Goal: Transaction & Acquisition: Book appointment/travel/reservation

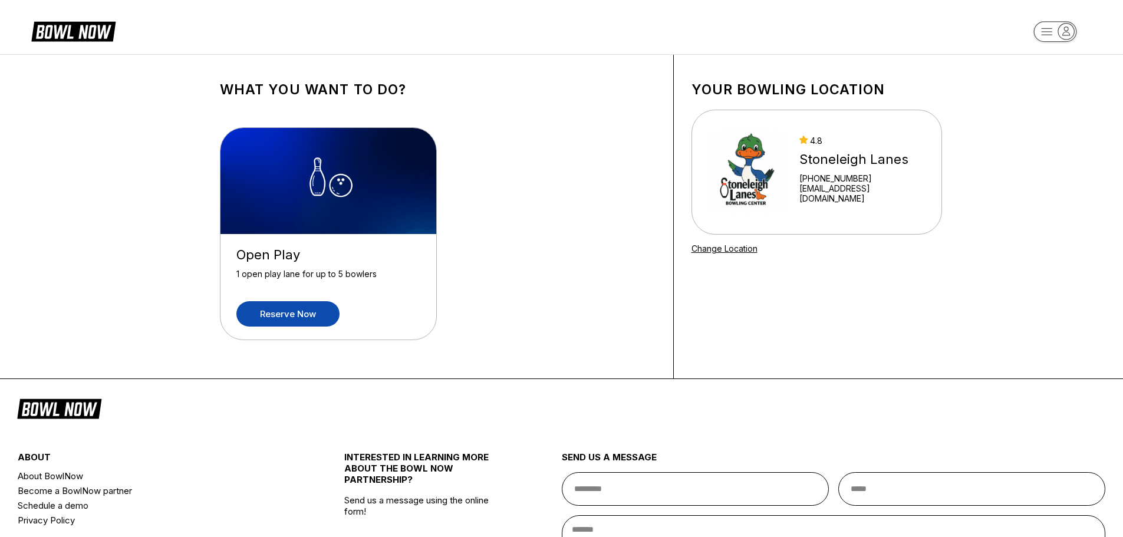
click at [304, 316] on link "Reserve now" at bounding box center [287, 313] width 103 height 25
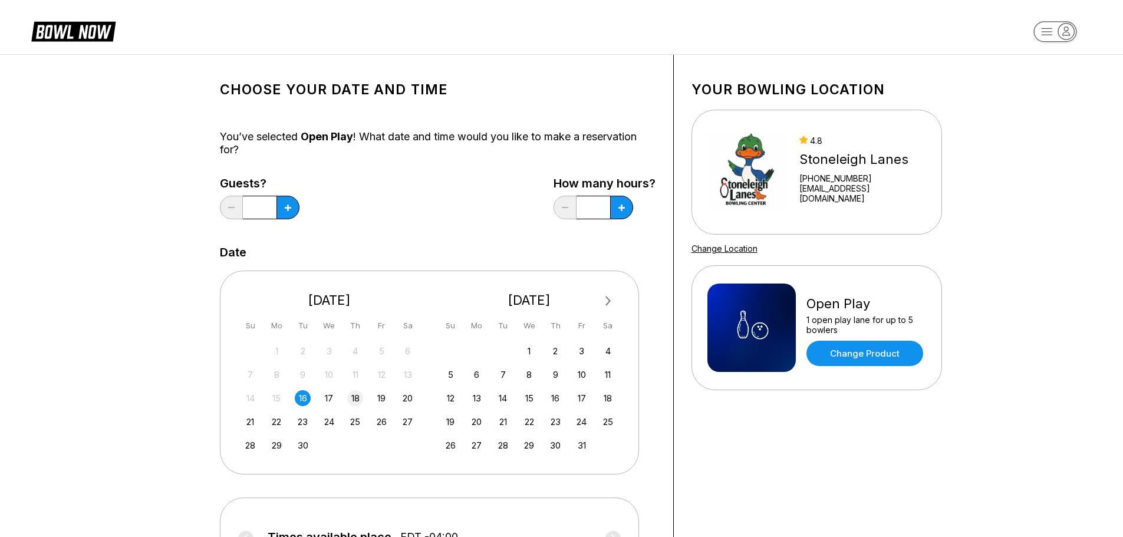
click at [363, 396] on div "18" at bounding box center [355, 398] width 16 height 16
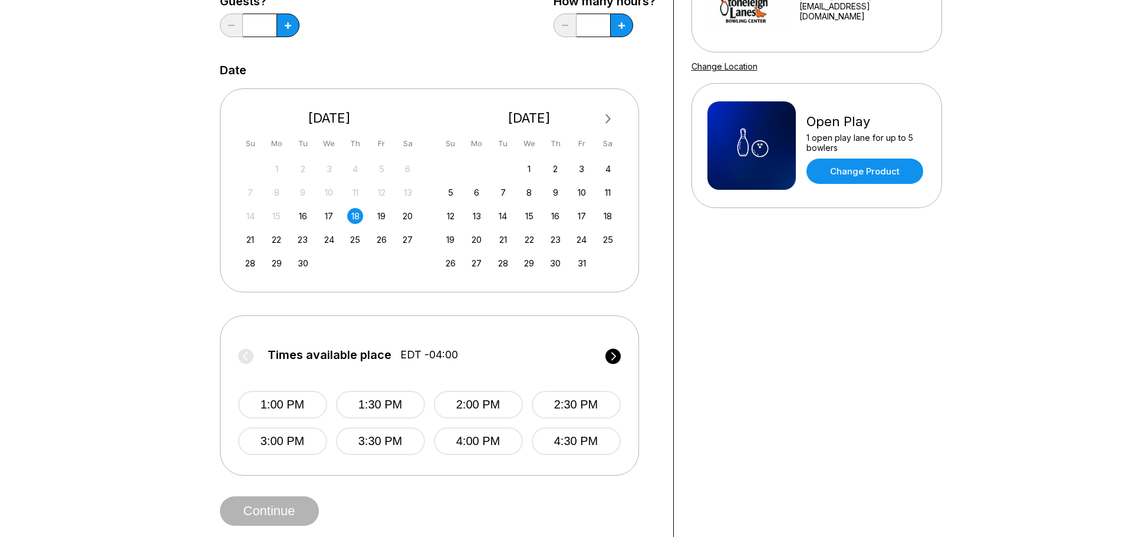
scroll to position [177, 0]
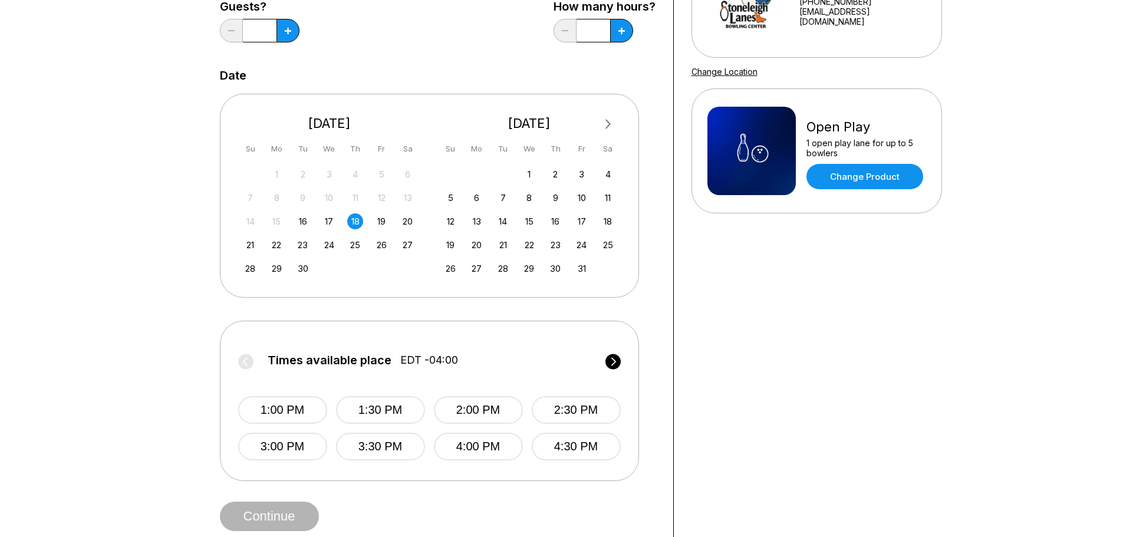
click at [304, 223] on div "16" at bounding box center [303, 221] width 16 height 16
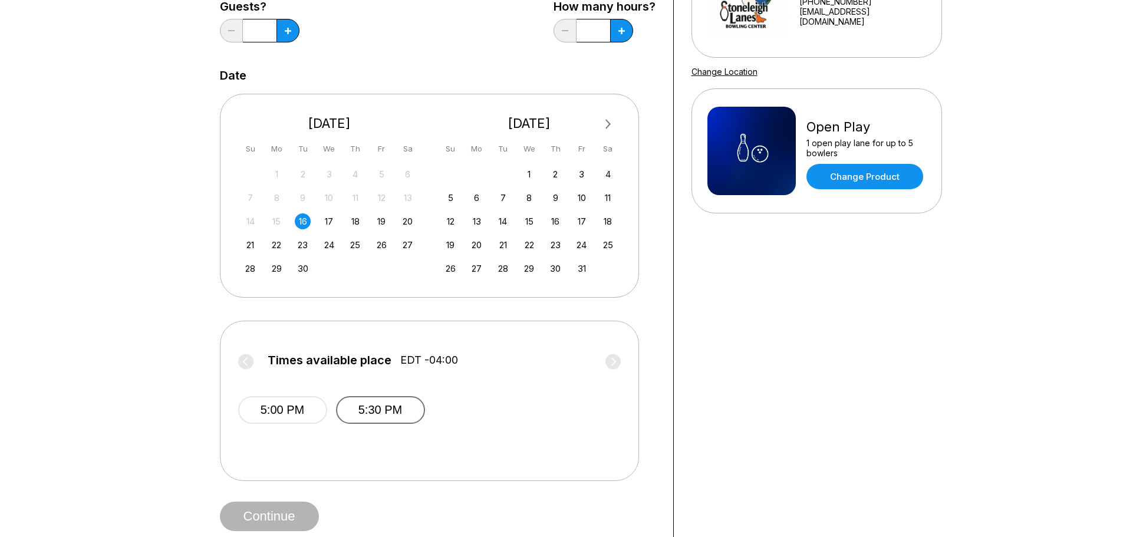
click at [399, 416] on button "5:30 PM" at bounding box center [380, 410] width 89 height 28
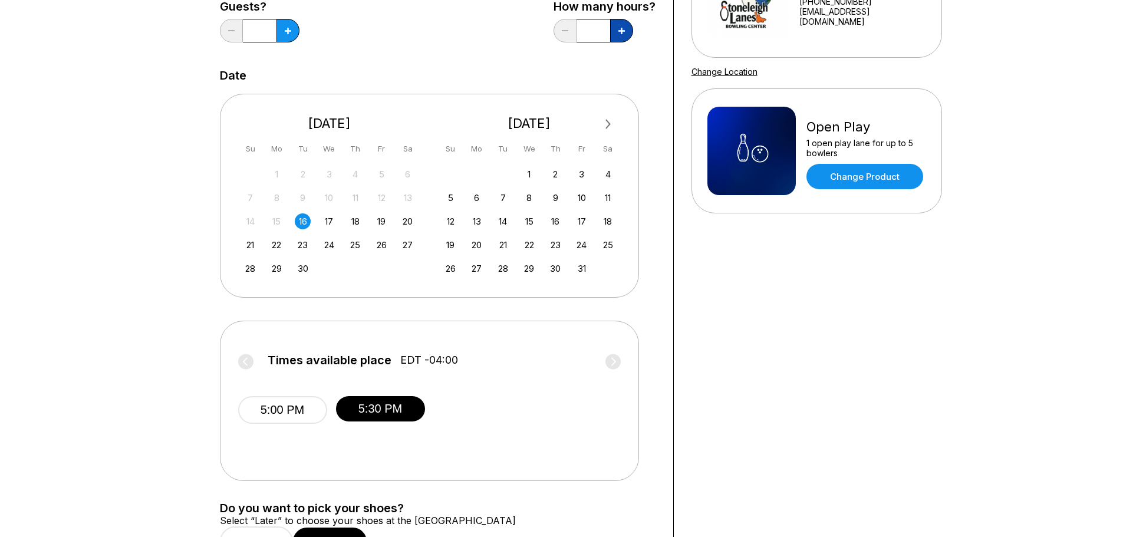
click at [622, 32] on icon at bounding box center [622, 31] width 6 height 6
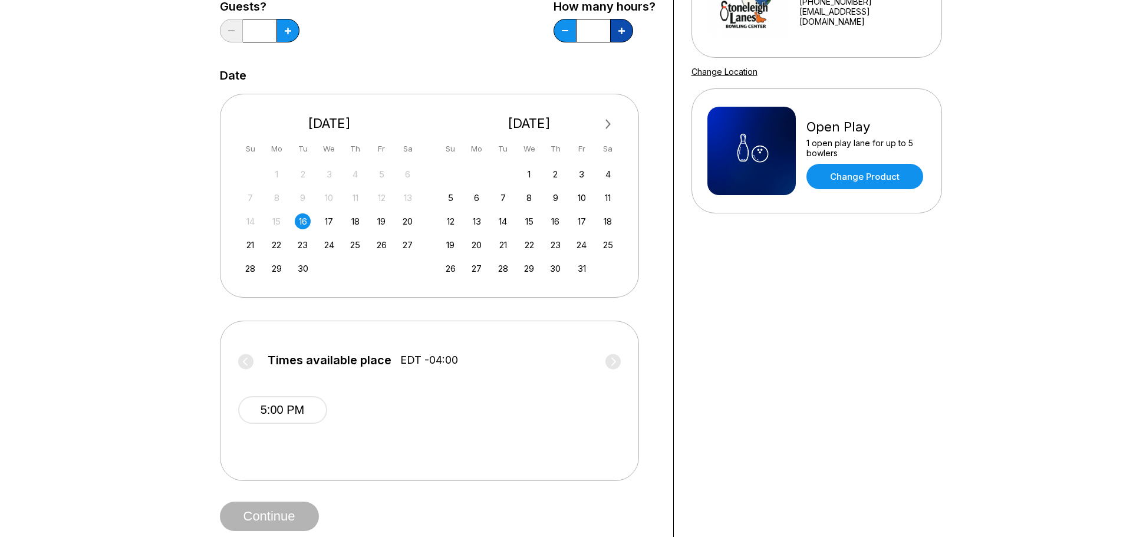
click at [622, 32] on icon at bounding box center [622, 31] width 6 height 6
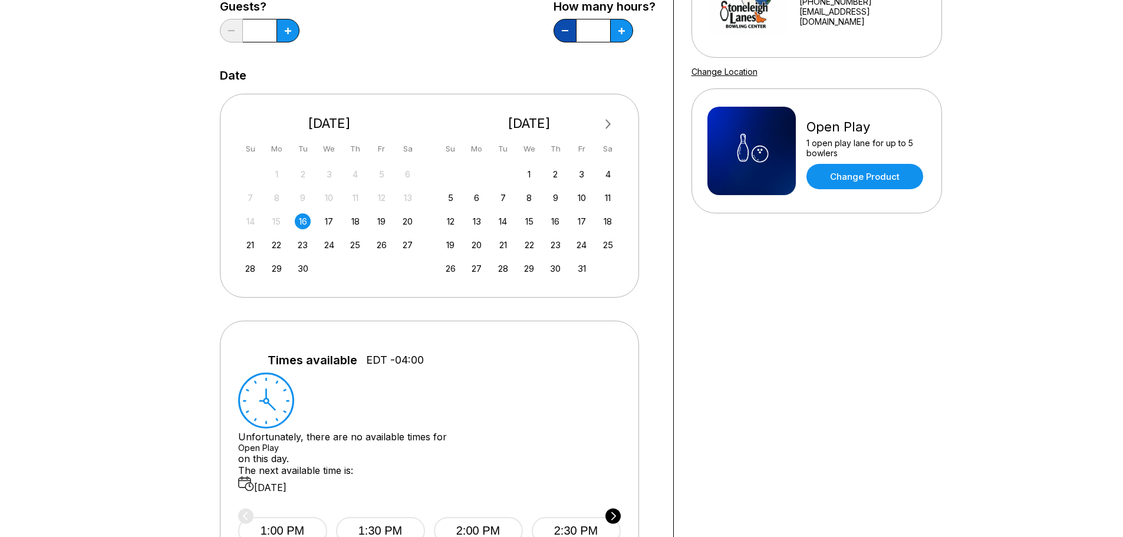
click at [561, 34] on button at bounding box center [565, 31] width 23 height 24
click at [567, 29] on button at bounding box center [565, 31] width 23 height 24
type input "*"
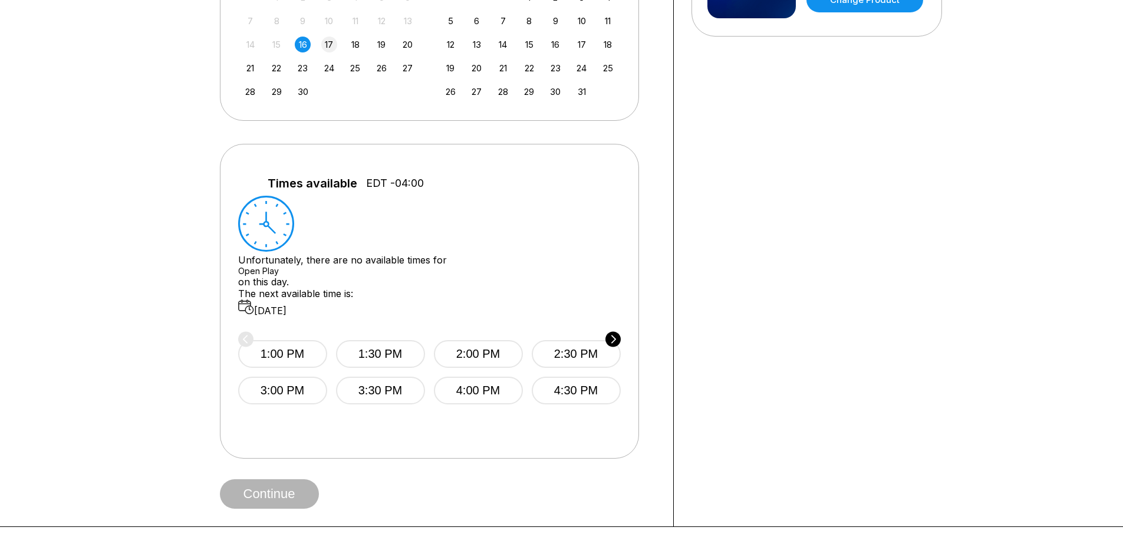
click at [331, 43] on div "17" at bounding box center [329, 45] width 16 height 16
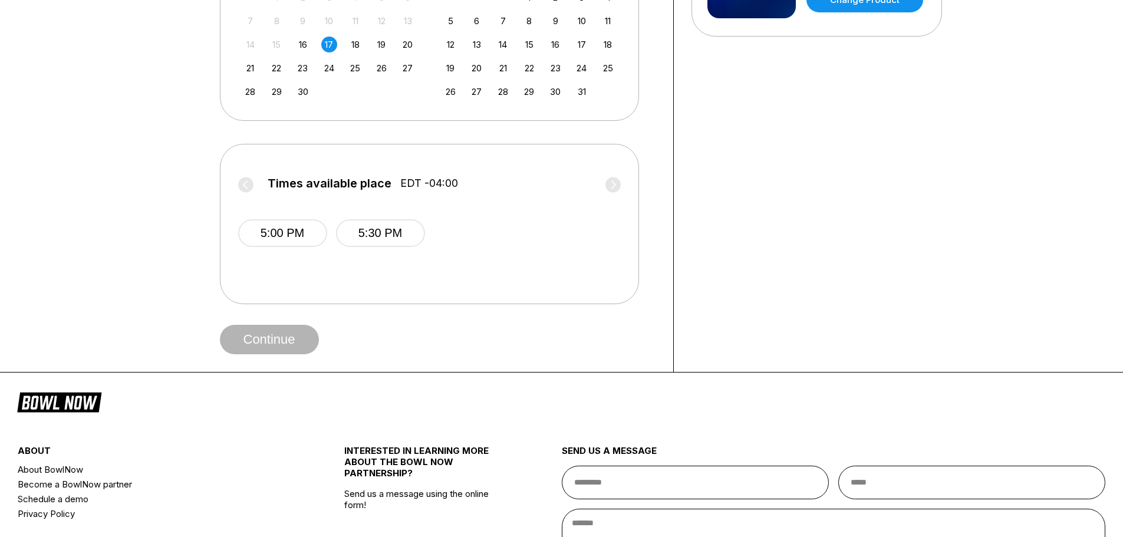
click at [301, 44] on div "16" at bounding box center [303, 45] width 16 height 16
click at [365, 242] on button "5:30 PM" at bounding box center [380, 233] width 89 height 28
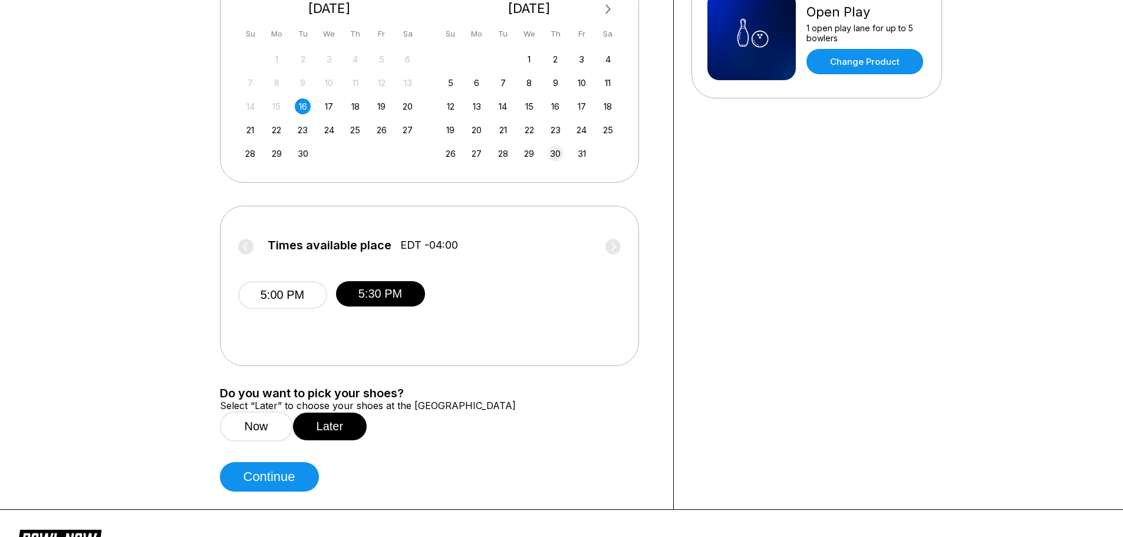
scroll to position [177, 0]
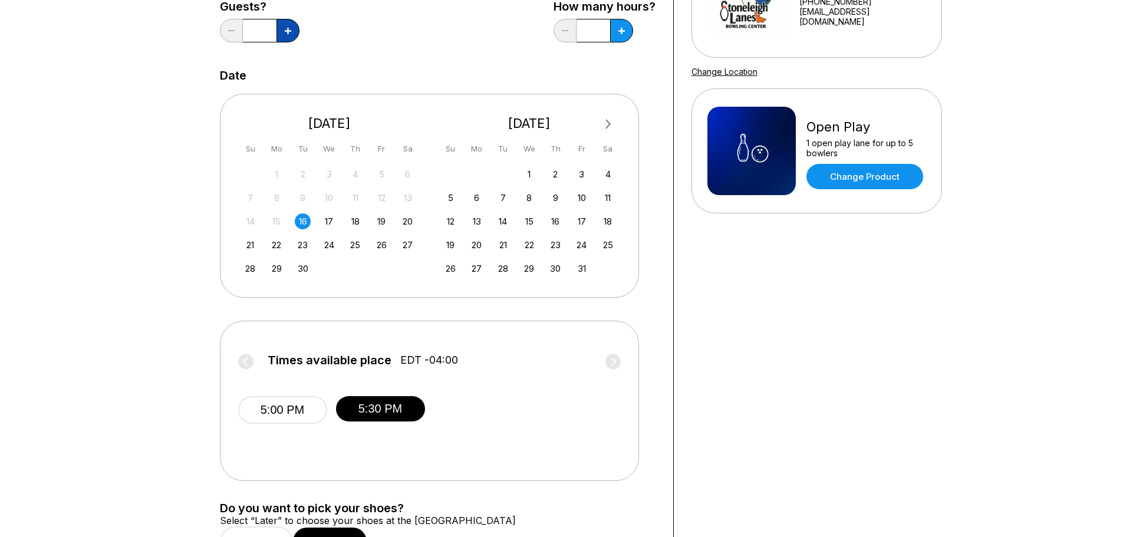
click at [290, 34] on button at bounding box center [288, 31] width 23 height 24
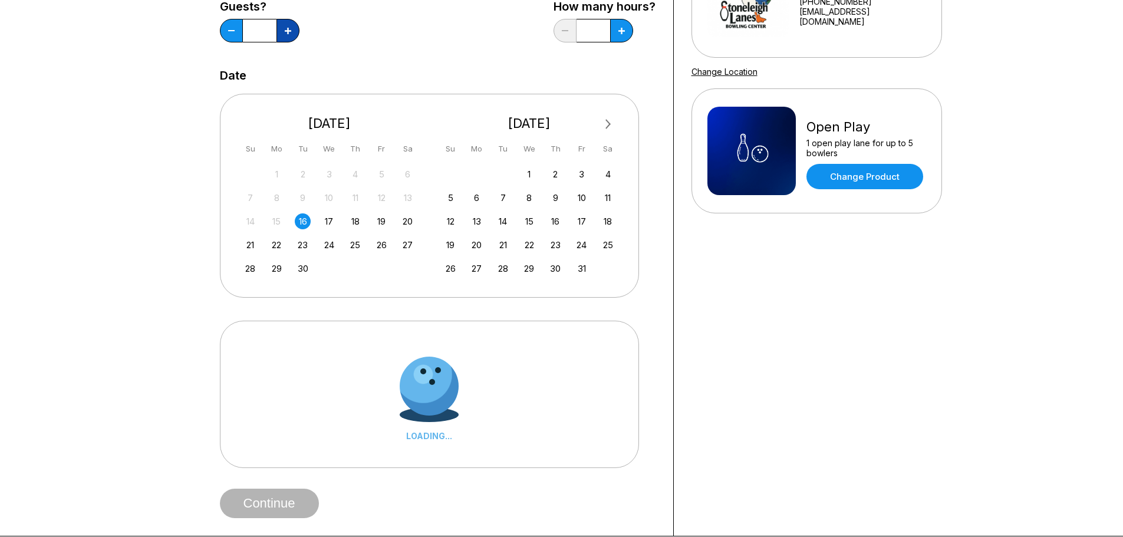
click at [290, 34] on button at bounding box center [288, 31] width 23 height 24
type input "*"
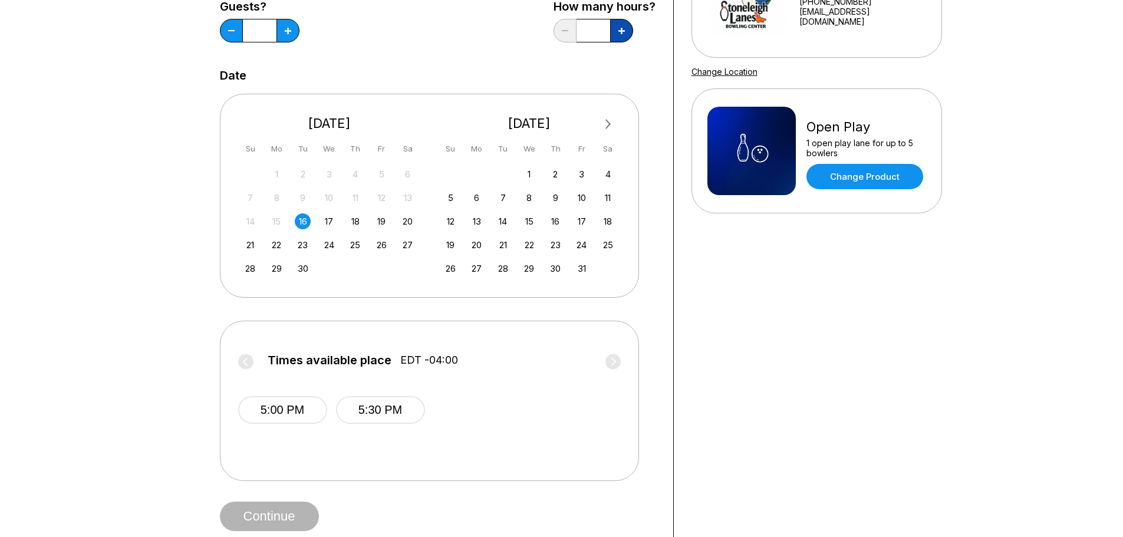
click at [620, 32] on icon at bounding box center [622, 31] width 6 height 6
click at [628, 32] on button at bounding box center [621, 31] width 23 height 24
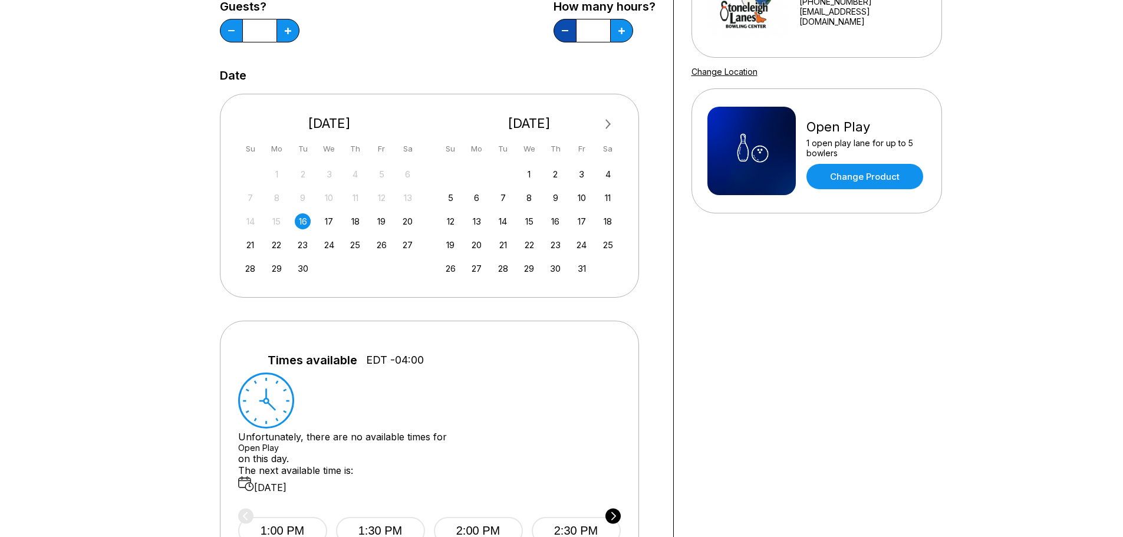
click at [566, 35] on button at bounding box center [565, 31] width 23 height 24
type input "*"
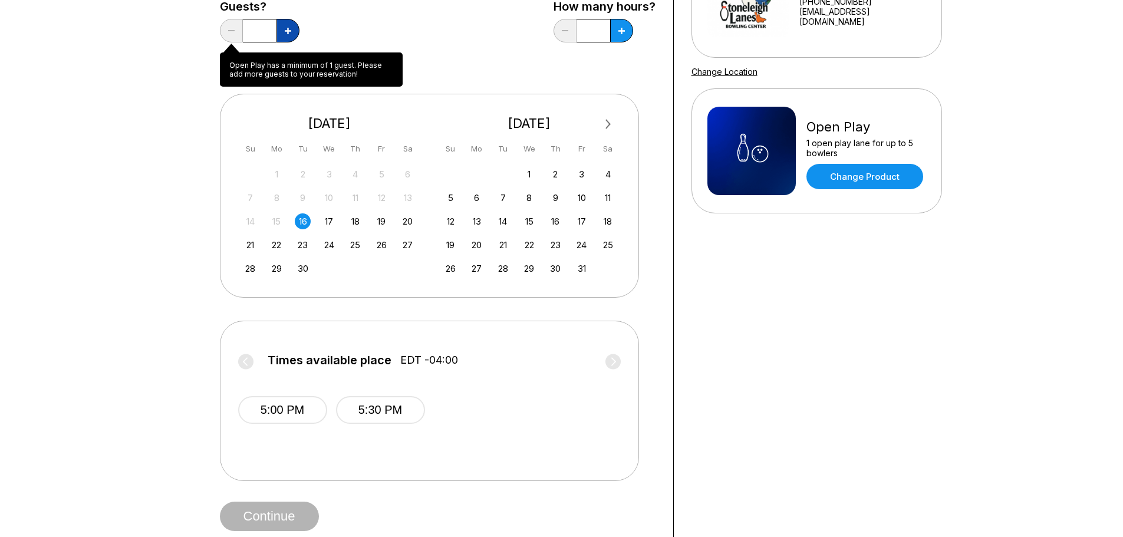
click at [288, 32] on icon at bounding box center [288, 31] width 6 height 6
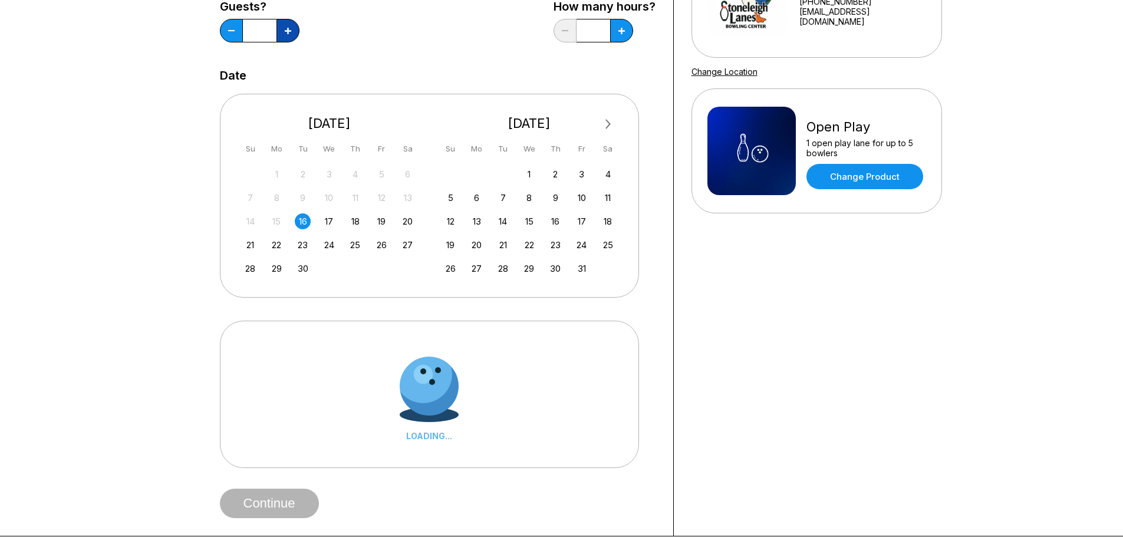
click at [288, 32] on icon at bounding box center [288, 31] width 6 height 6
type input "*"
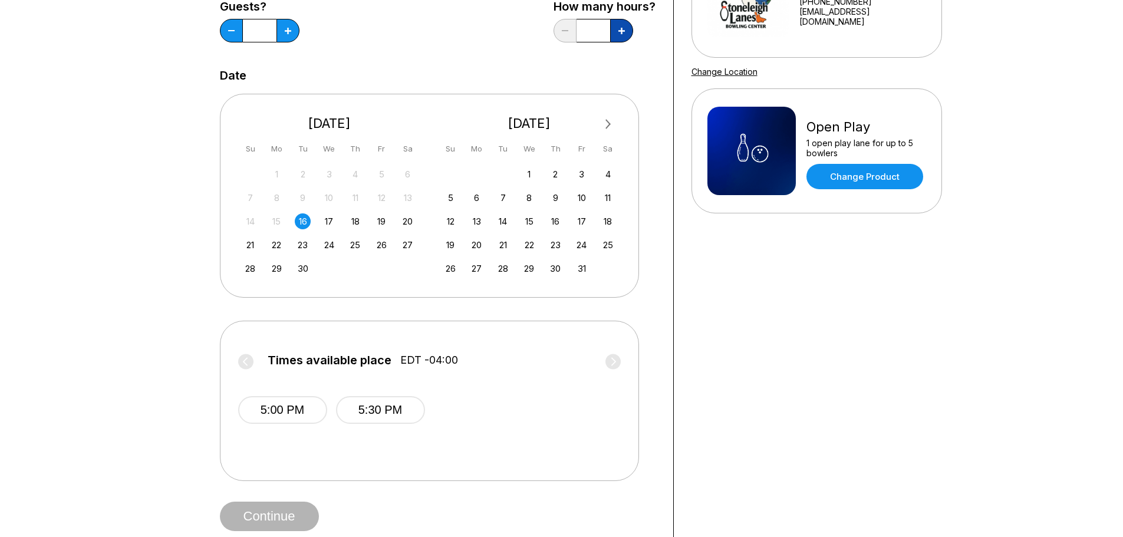
click at [619, 37] on button at bounding box center [621, 31] width 23 height 24
type input "***"
click at [283, 408] on button "5:00 PM" at bounding box center [282, 410] width 89 height 28
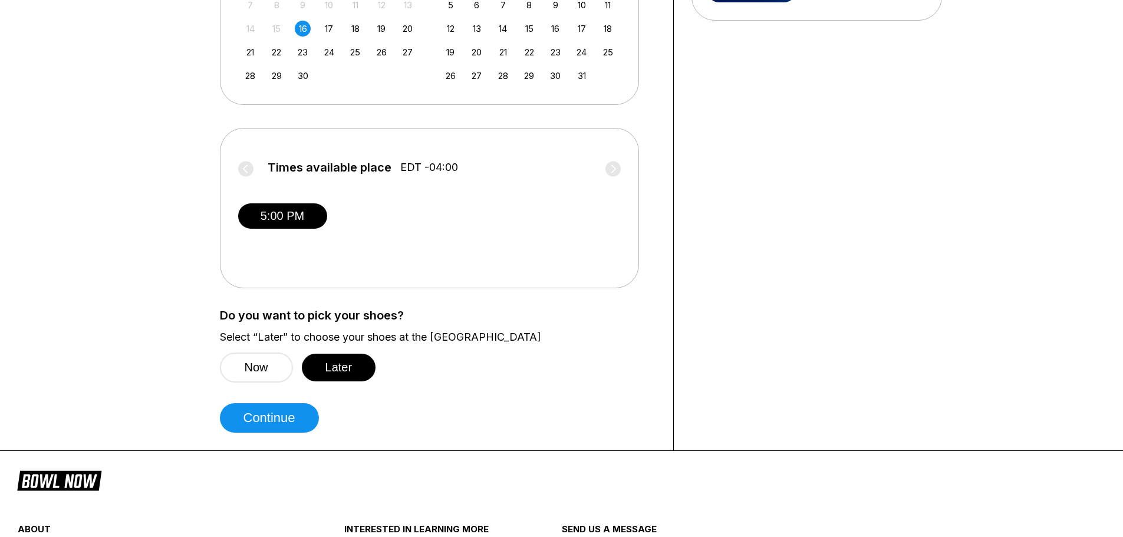
scroll to position [413, 0]
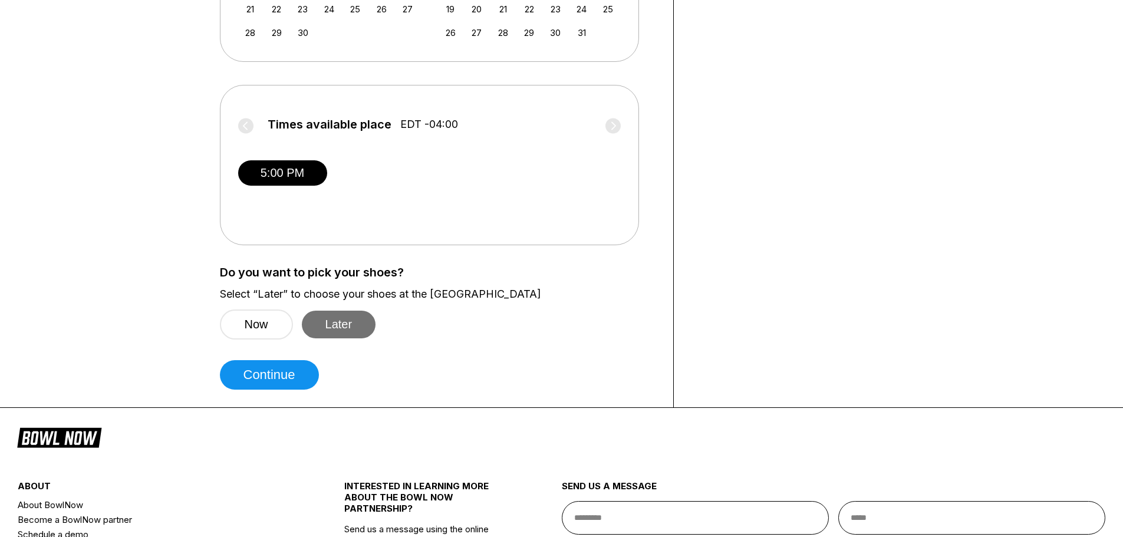
click at [347, 326] on button "Later" at bounding box center [339, 325] width 74 height 28
click at [298, 377] on button "Continue" at bounding box center [269, 374] width 99 height 29
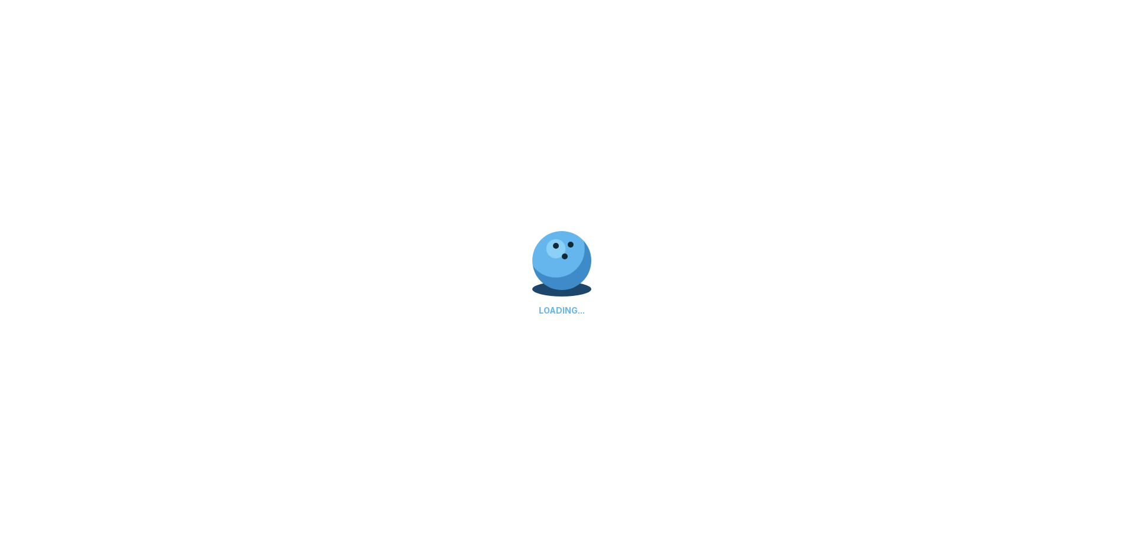
select select "**"
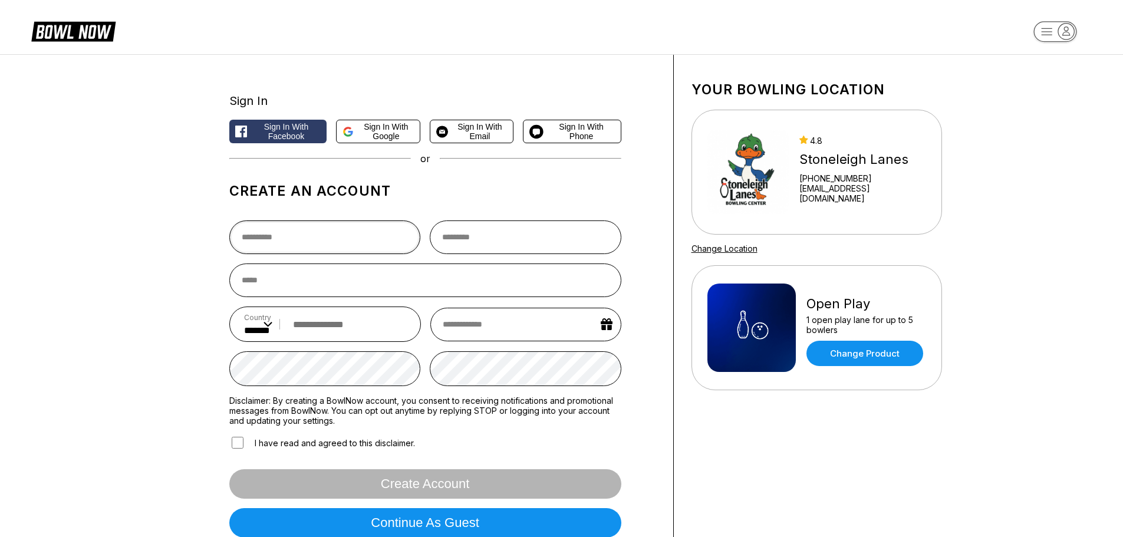
click at [316, 243] on input "text" at bounding box center [325, 238] width 192 height 34
type input "********"
type input "******"
type input "**********"
click at [435, 284] on input "email" at bounding box center [425, 281] width 392 height 34
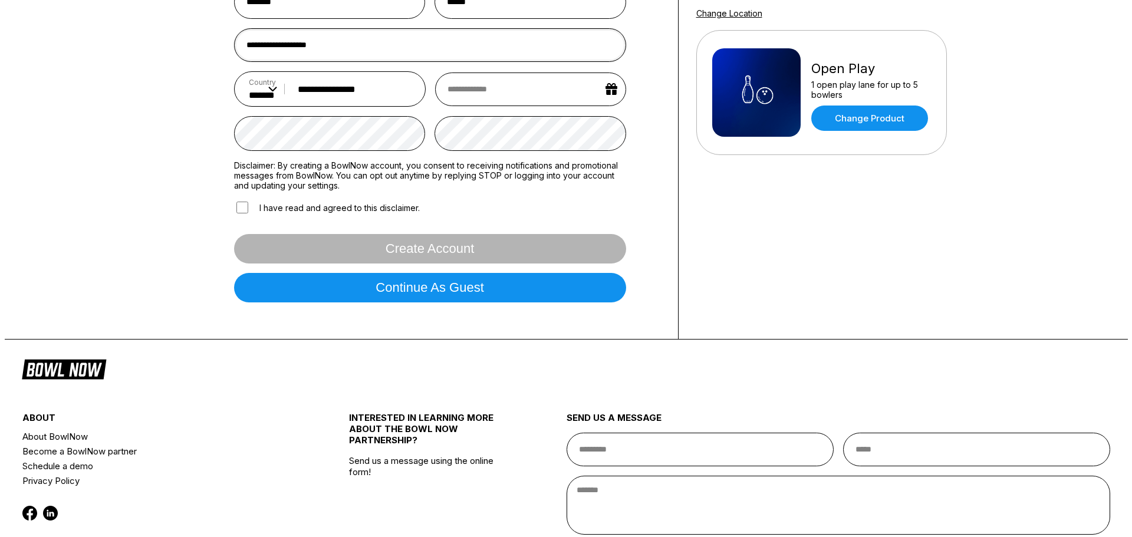
scroll to position [236, 0]
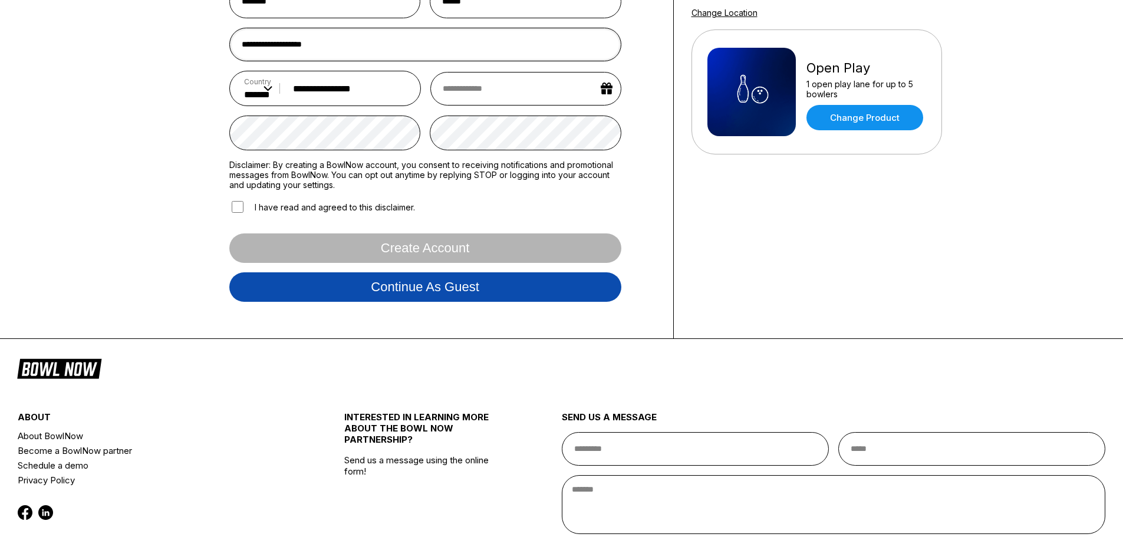
type input "**********"
click at [448, 288] on button "Continue as guest" at bounding box center [425, 286] width 392 height 29
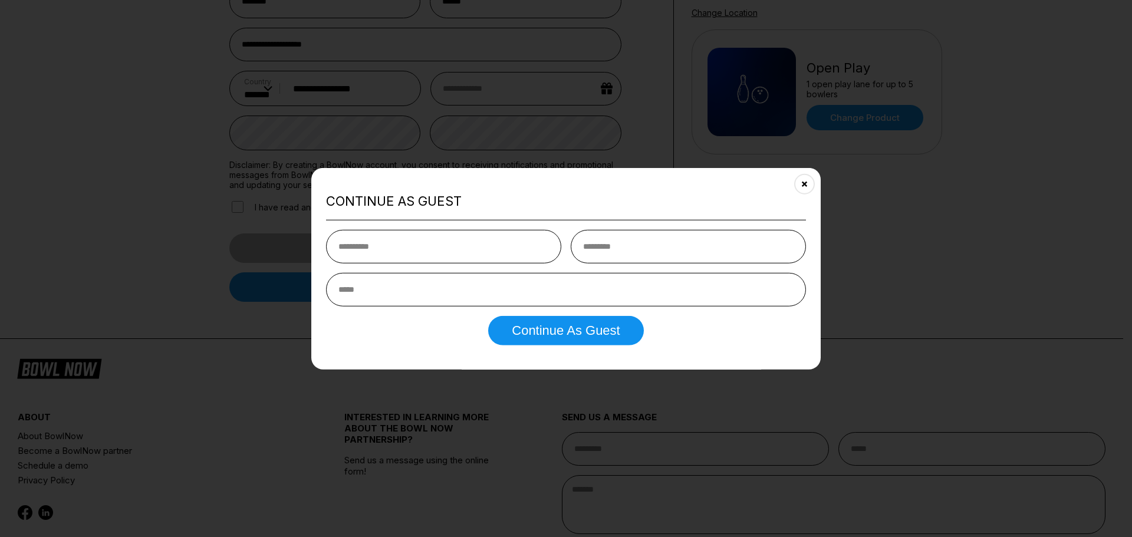
click at [432, 248] on input "text" at bounding box center [443, 247] width 235 height 34
type input "********"
type input "******"
click at [474, 287] on input "email" at bounding box center [566, 290] width 480 height 34
type input "**********"
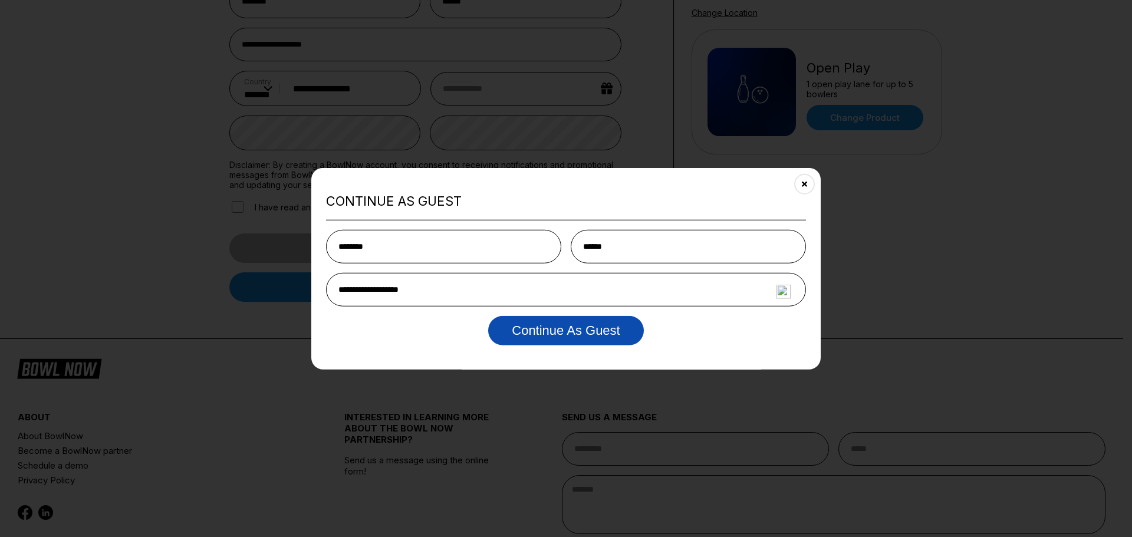
click at [537, 341] on button "Continue as Guest" at bounding box center [565, 330] width 155 height 29
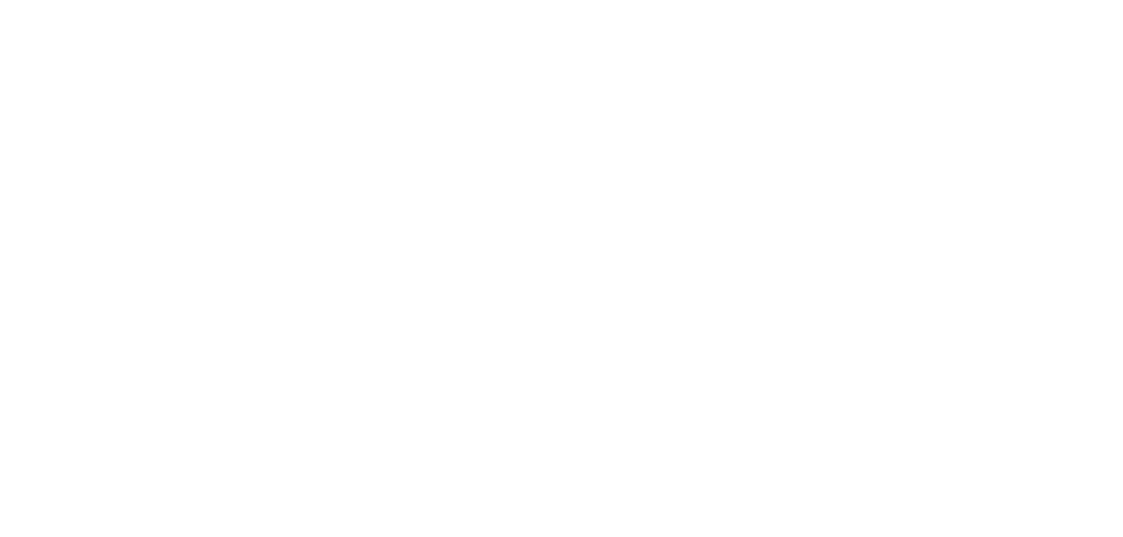
scroll to position [0, 0]
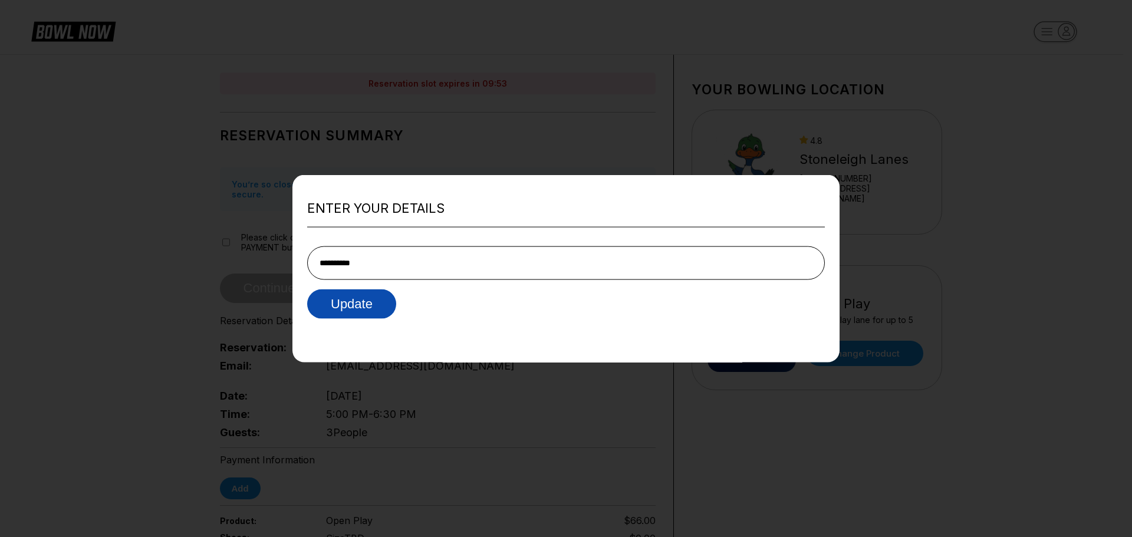
type input "**********"
click at [383, 306] on button "Update" at bounding box center [351, 304] width 89 height 29
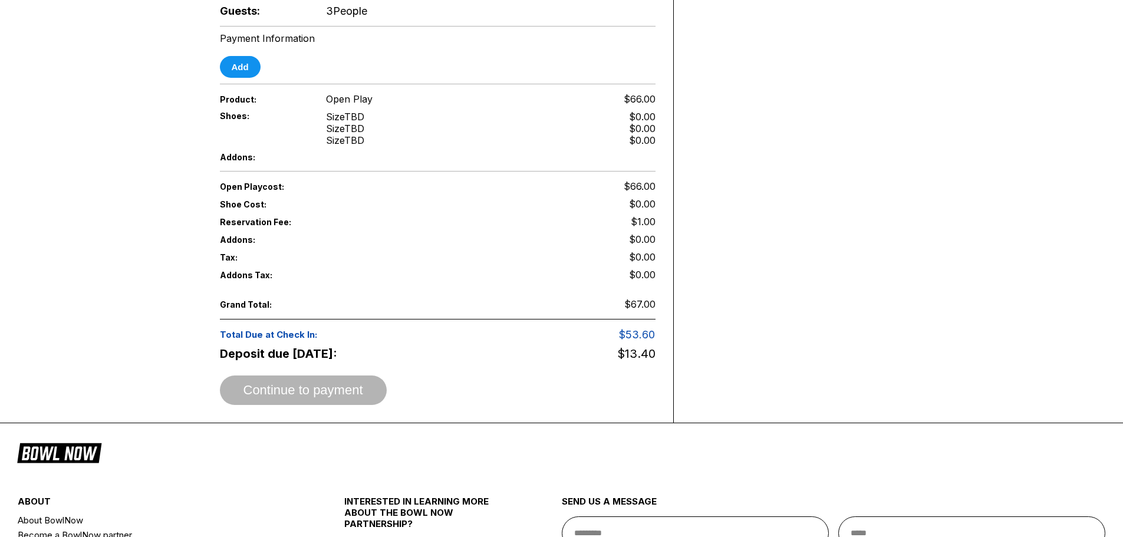
scroll to position [472, 0]
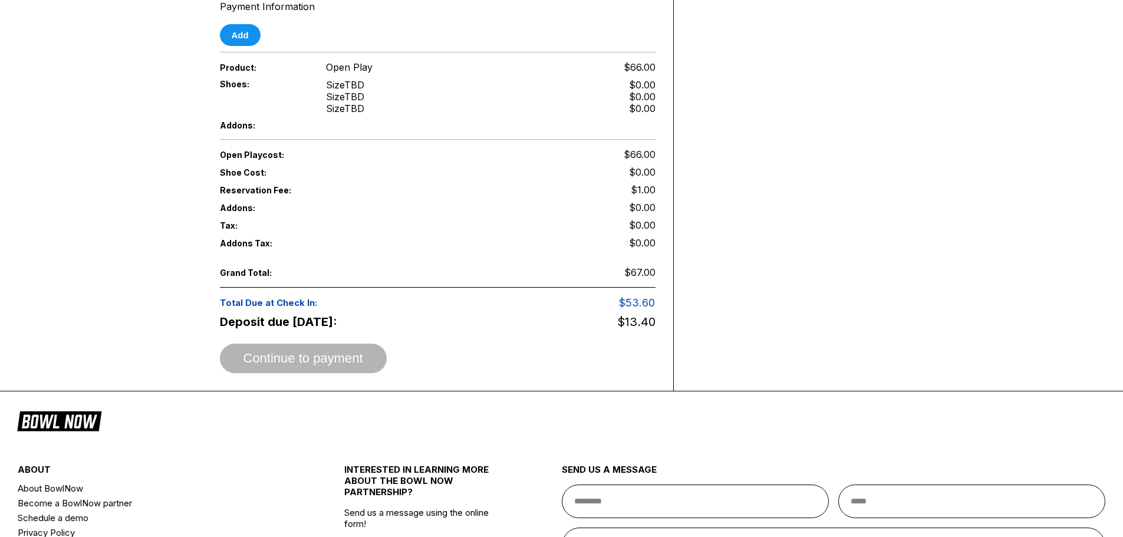
click at [337, 346] on div "Continue to payment" at bounding box center [438, 358] width 436 height 29
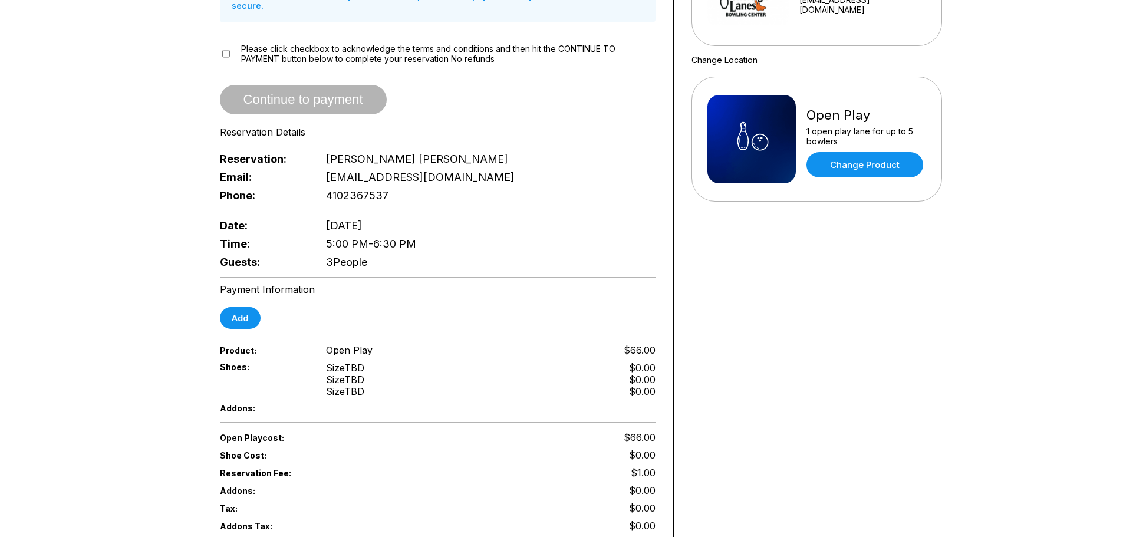
scroll to position [177, 0]
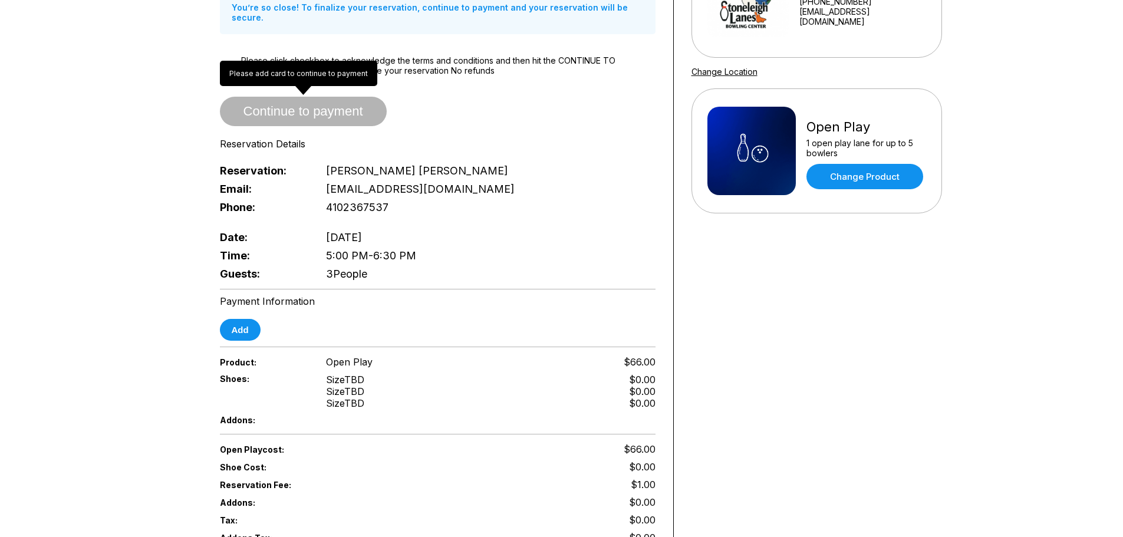
click at [291, 106] on span "Continue to payment" at bounding box center [303, 112] width 167 height 12
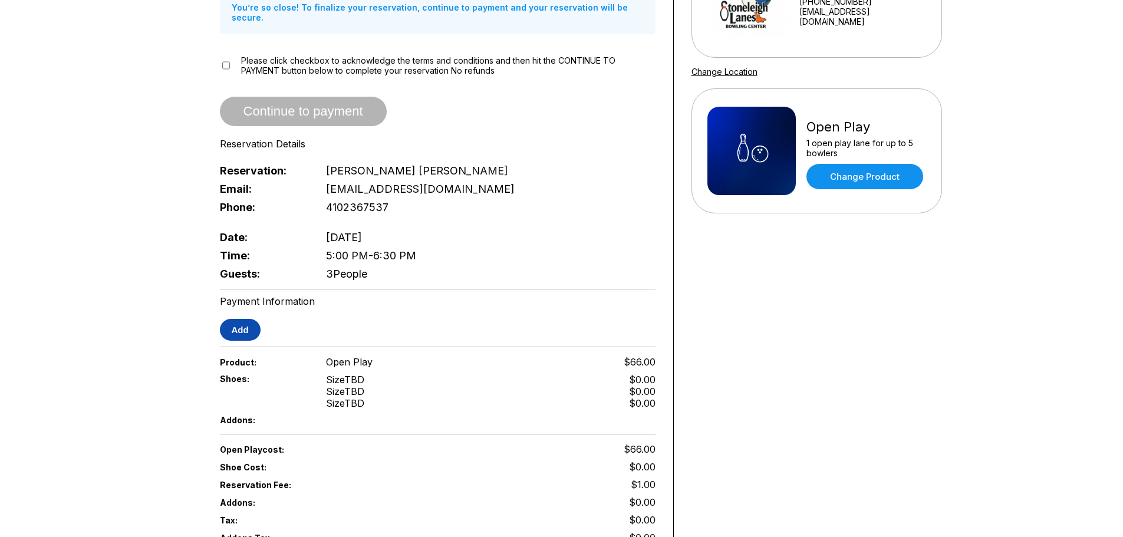
click at [238, 319] on button "Add" at bounding box center [240, 330] width 41 height 22
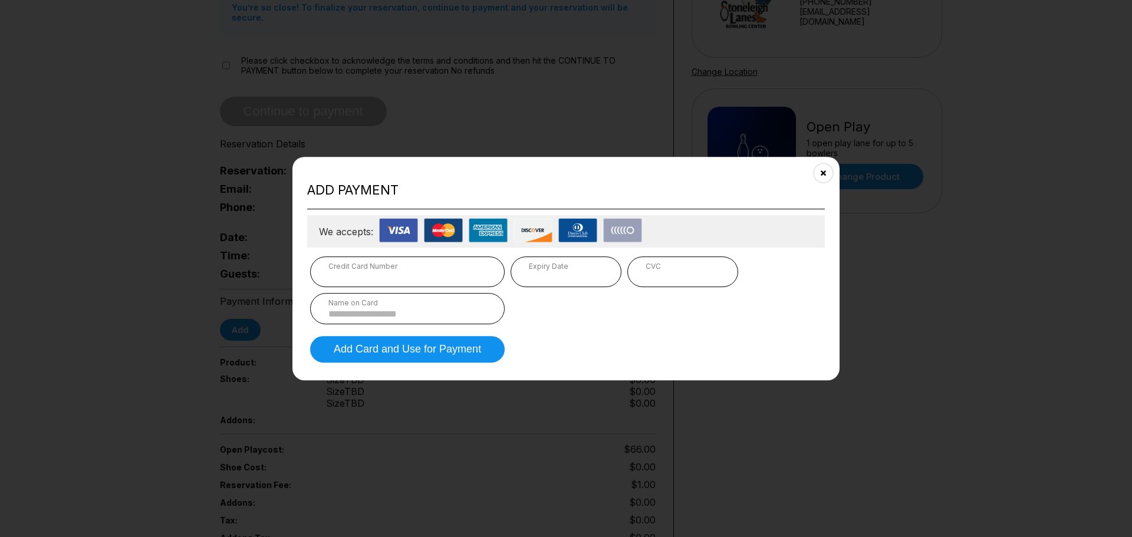
click at [413, 269] on div "Credit Card Number" at bounding box center [407, 266] width 158 height 9
click at [566, 271] on iframe at bounding box center [566, 276] width 74 height 11
click at [452, 311] on input at bounding box center [407, 314] width 158 height 10
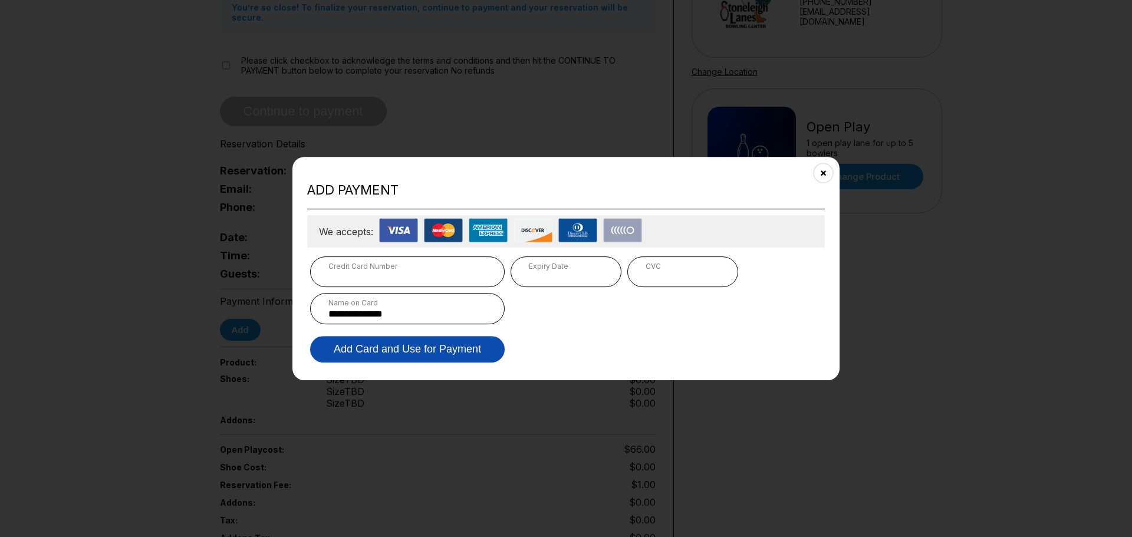
type input "**********"
click at [452, 350] on button "Add Card and Use for Payment" at bounding box center [407, 349] width 195 height 27
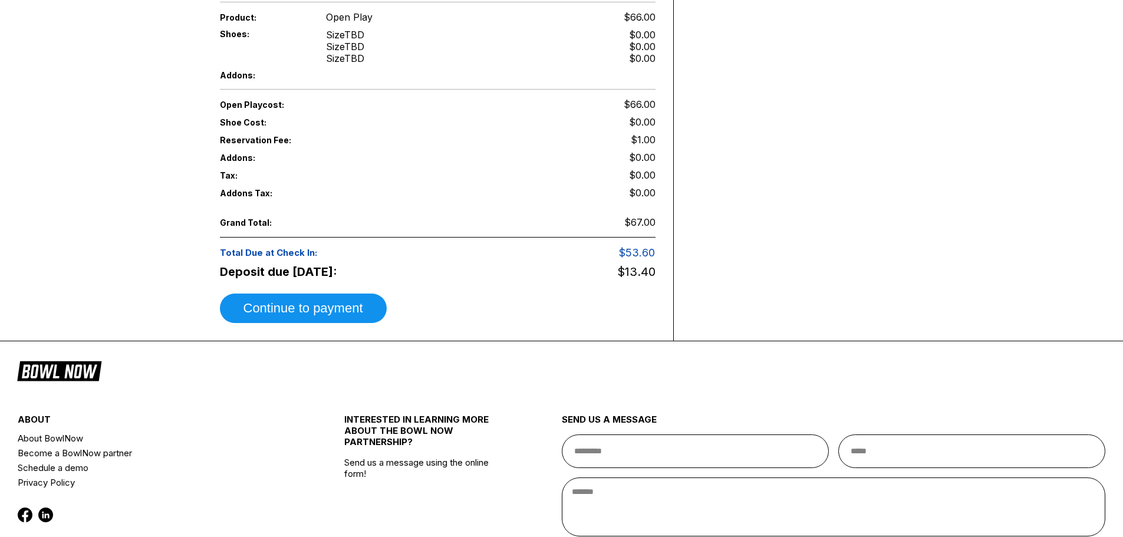
scroll to position [531, 0]
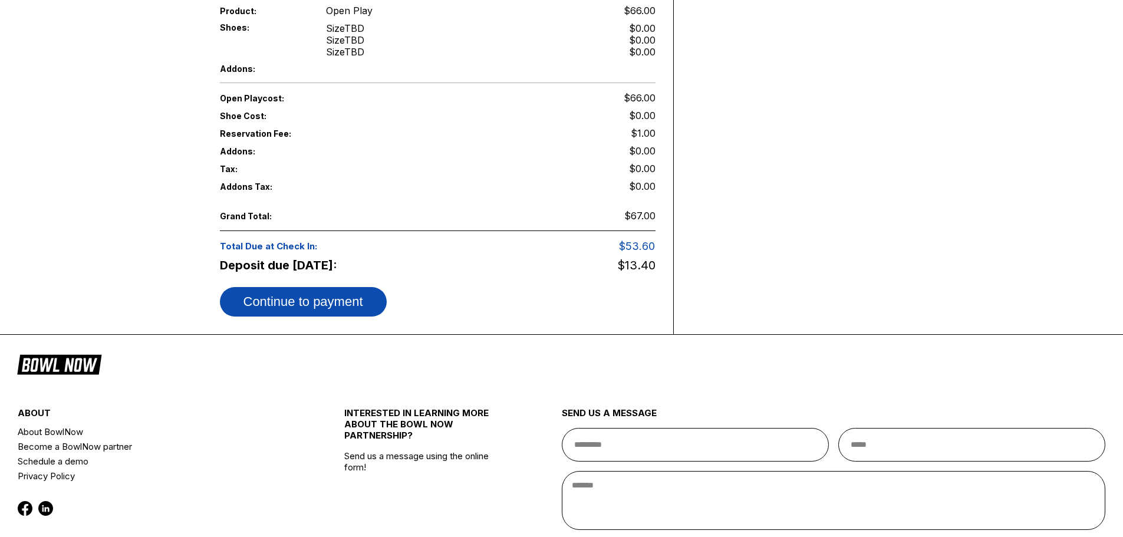
click at [331, 297] on button "Continue to payment" at bounding box center [303, 301] width 167 height 29
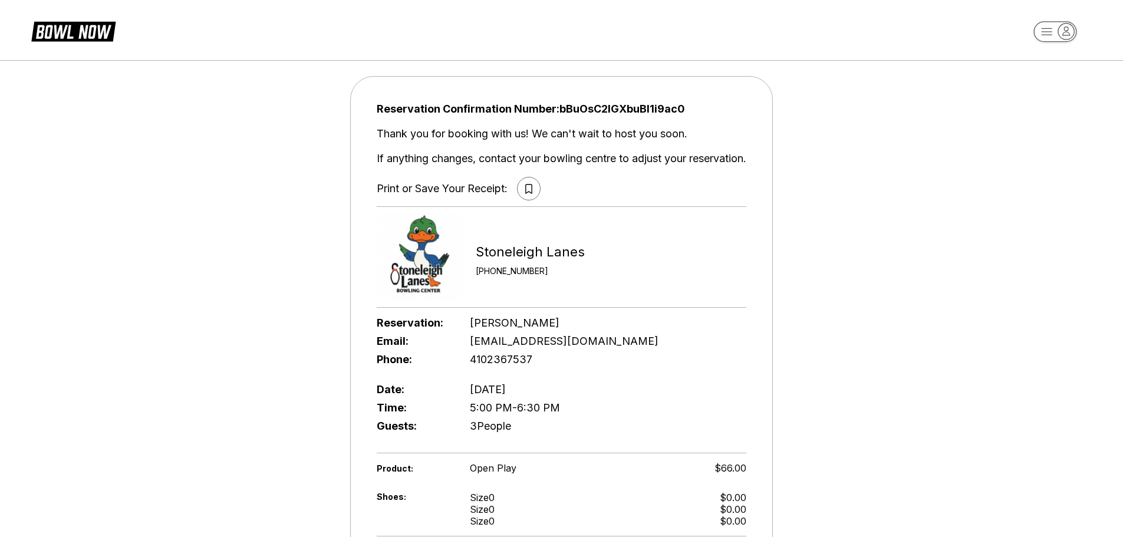
click at [528, 187] on icon at bounding box center [528, 189] width 7 height 10
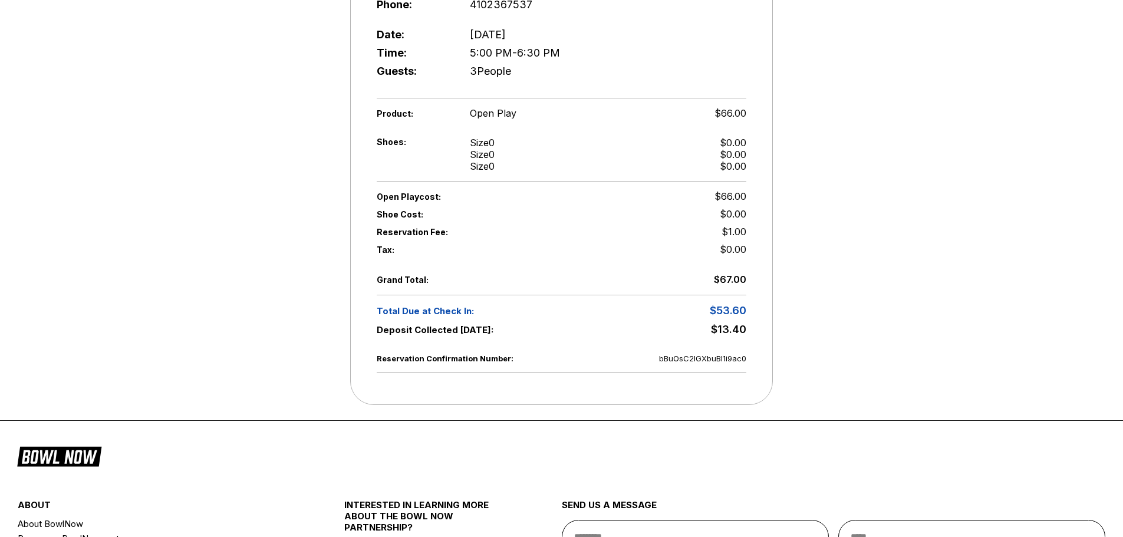
scroll to position [413, 0]
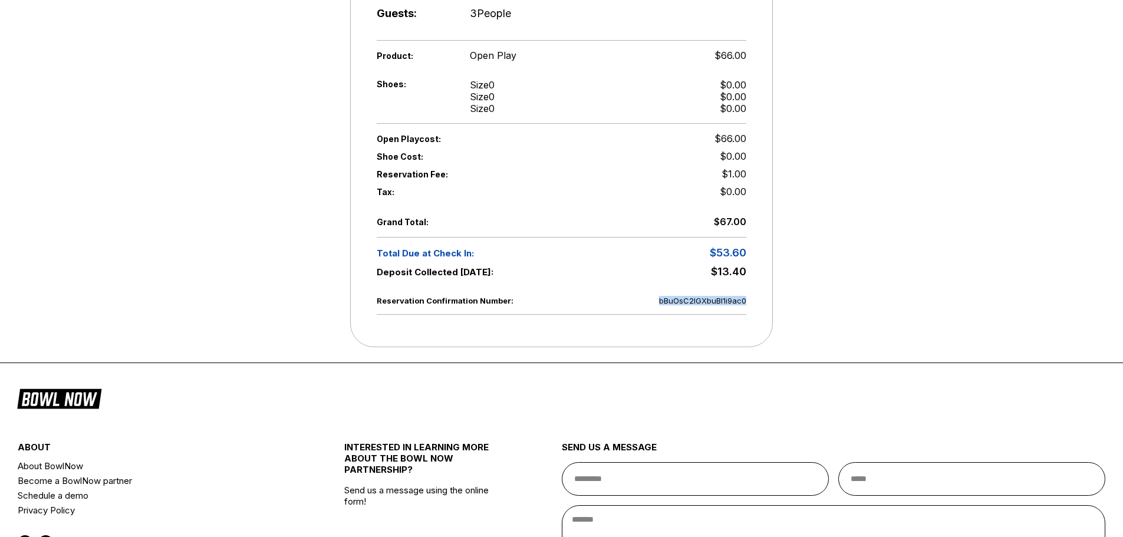
drag, startPoint x: 665, startPoint y: 303, endPoint x: 758, endPoint y: 304, distance: 93.8
click at [758, 304] on div "Reservation Confirmation Number: bBuOsC2IGXbuBl1i9ac0 Thank you for booking wit…" at bounding box center [561, 5] width 423 height 684
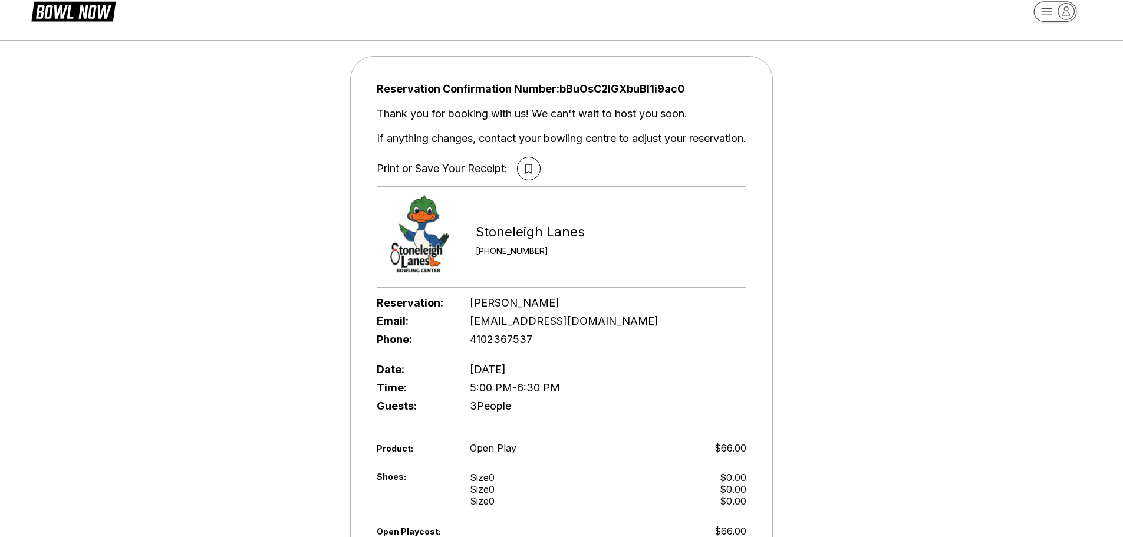
scroll to position [0, 0]
